Goal: Communication & Community: Answer question/provide support

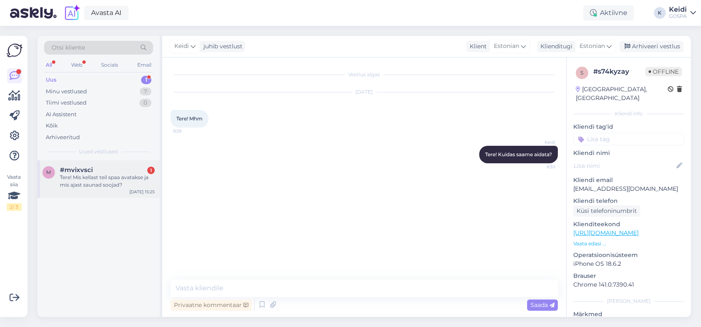
click at [110, 171] on div "#mvixvsci 1" at bounding box center [107, 169] width 95 height 7
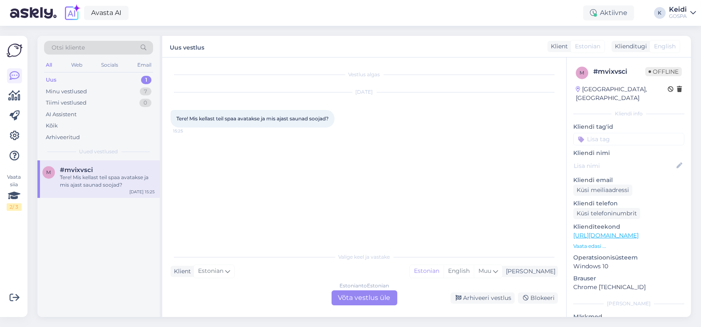
click at [358, 297] on div "Estonian to Estonian Võta vestlus üle" at bounding box center [365, 297] width 66 height 15
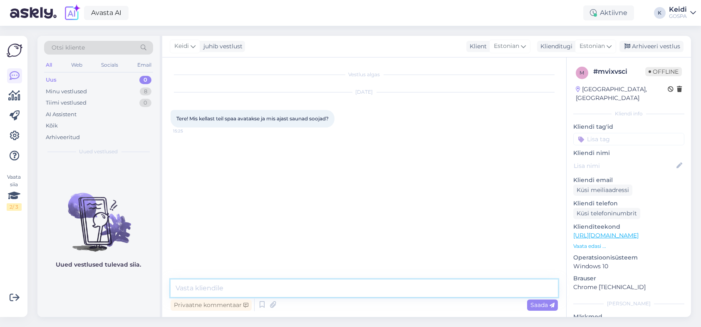
click at [284, 291] on textarea at bounding box center [364, 287] width 387 height 17
type textarea "Tere"
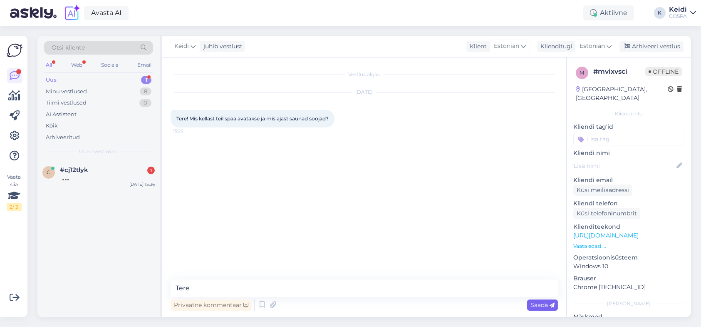
click at [534, 307] on span "Saada" at bounding box center [543, 304] width 24 height 7
click at [232, 294] on textarea at bounding box center [364, 287] width 387 height 17
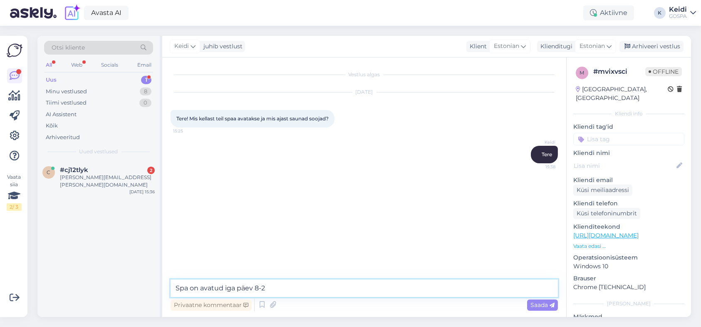
type textarea "Spa on avatud iga päev 8-21"
type textarea "s"
type textarea "1 saun on terve päev [PERSON_NAME] teised avatakse 16.00"
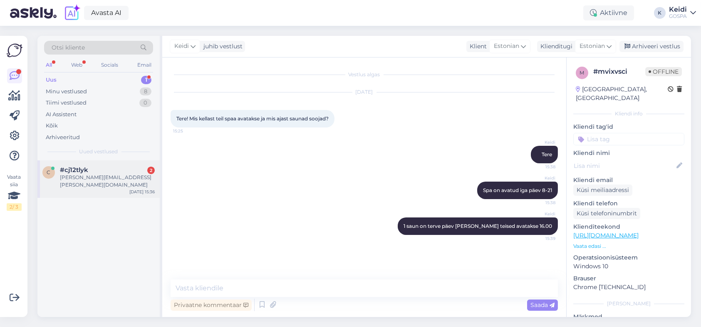
click at [71, 176] on div "[PERSON_NAME][EMAIL_ADDRESS][PERSON_NAME][DOMAIN_NAME]" at bounding box center [107, 181] width 95 height 15
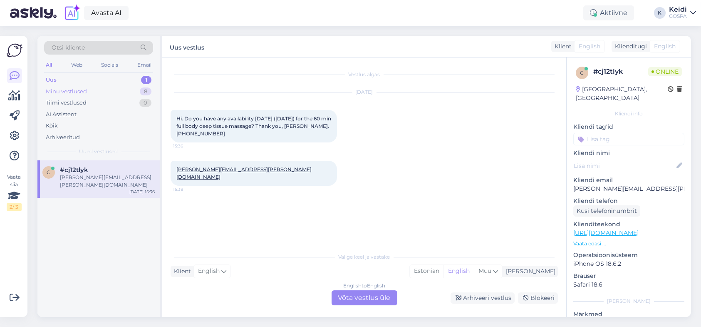
click at [79, 90] on div "Minu vestlused" at bounding box center [66, 91] width 41 height 8
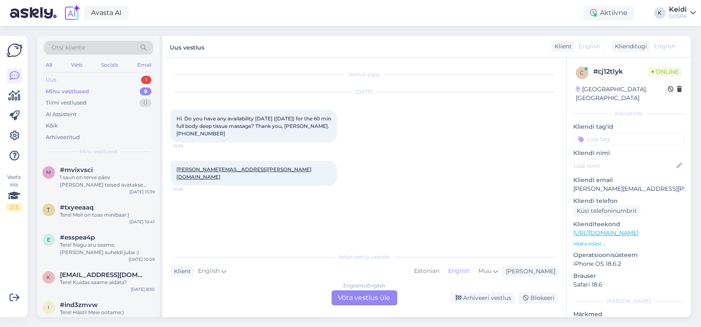
click at [77, 75] on div "Uus 1" at bounding box center [98, 80] width 109 height 12
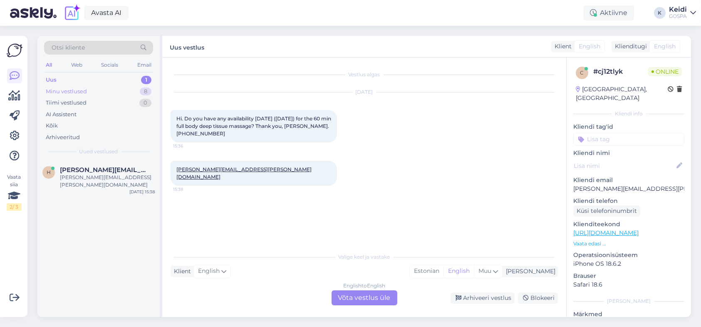
click at [86, 89] on div "Minu vestlused" at bounding box center [66, 91] width 41 height 8
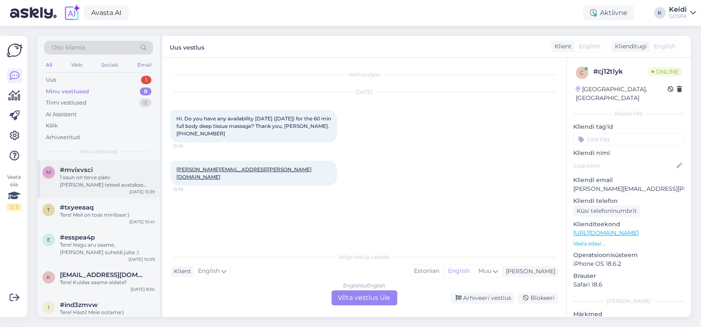
click at [94, 181] on div "1 saun on terve päev [PERSON_NAME] teised avatakse 16.00" at bounding box center [107, 181] width 95 height 15
